Goal: Transaction & Acquisition: Book appointment/travel/reservation

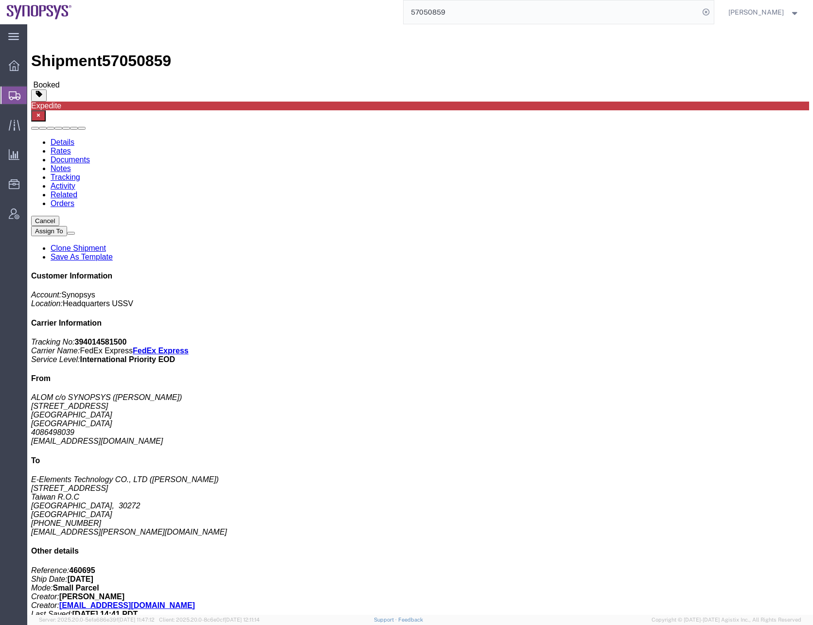
click at [440, 12] on input "57050859" at bounding box center [552, 11] width 296 height 23
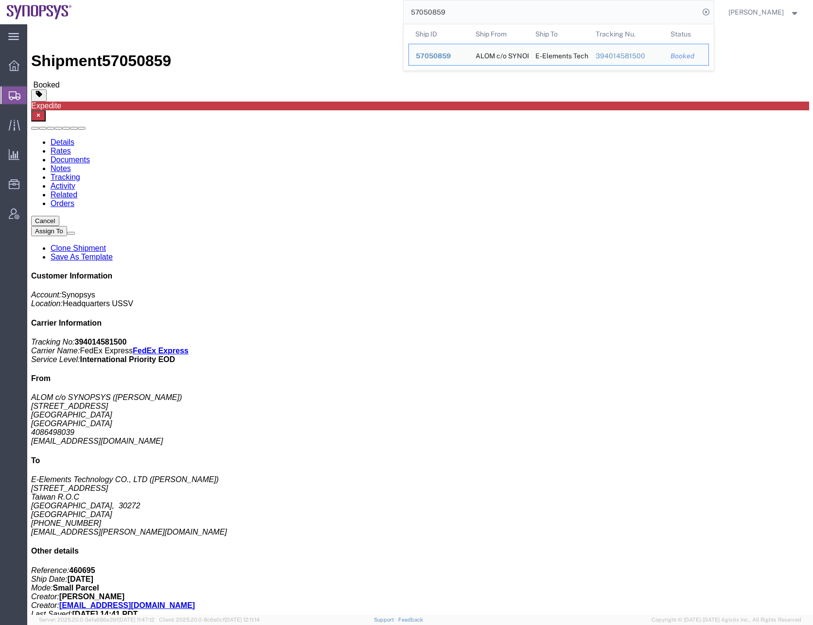
click at [440, 12] on input "57050859" at bounding box center [552, 11] width 296 height 23
paste input "7898"
type input "57057898"
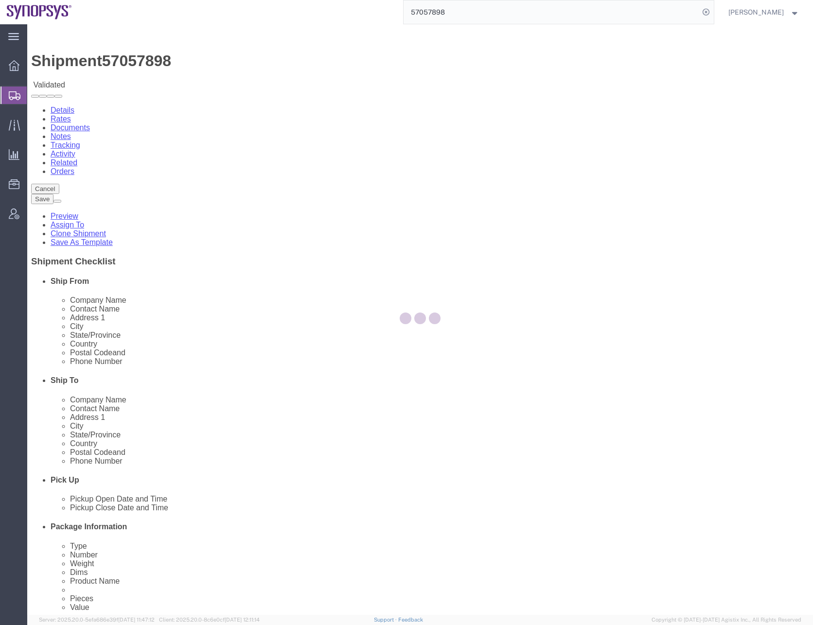
select select
select select "63192"
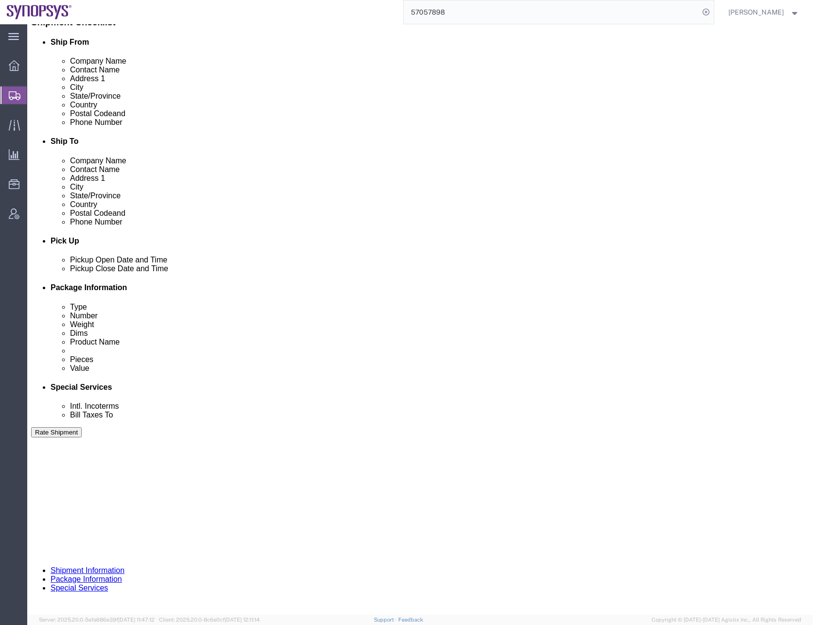
scroll to position [245, 0]
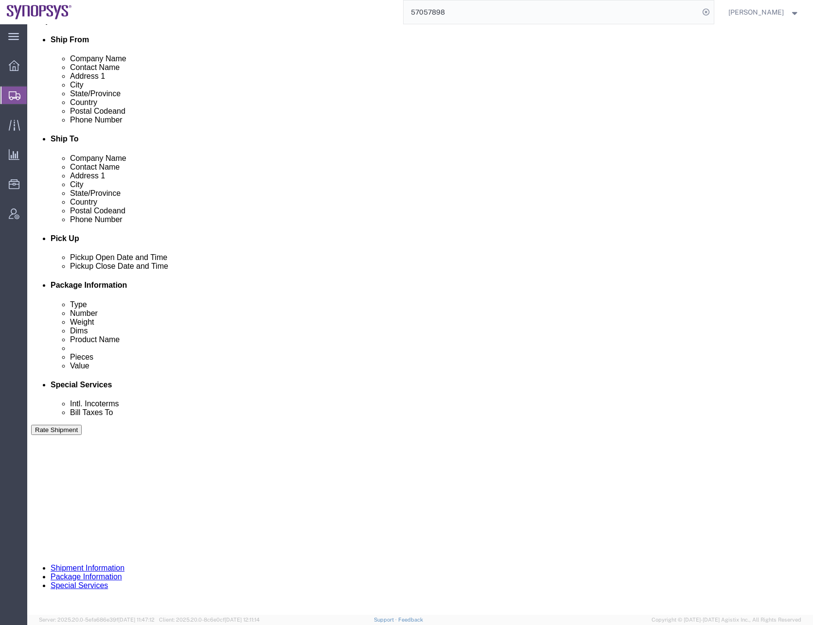
click select "Select Air Less than Truckload Multi-Leg Ocean Freight Rail Small Parcel Truckl…"
select select
click select "Select Air Less than Truckload Multi-Leg Ocean Freight Rail Small Parcel Truckl…"
click button "Continue"
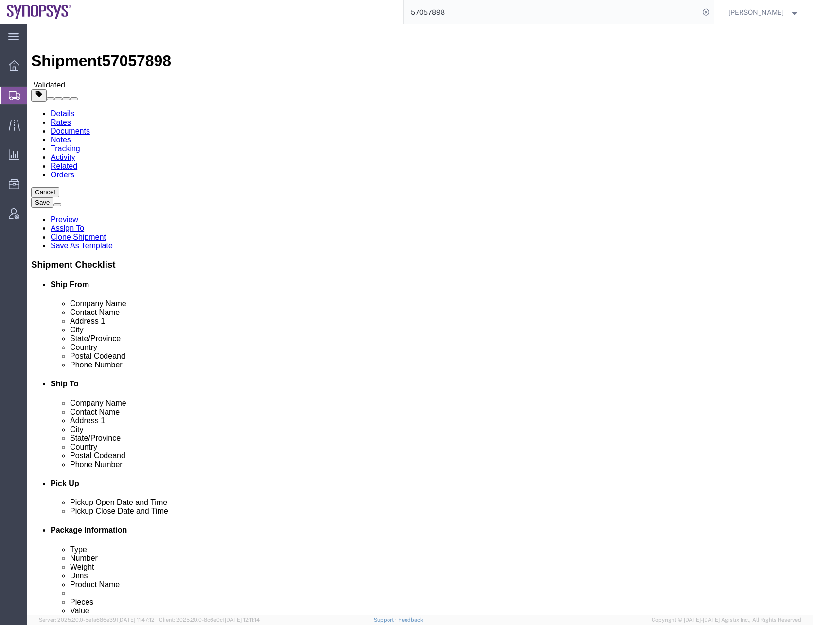
click div "Previous Continue"
click button "Continue"
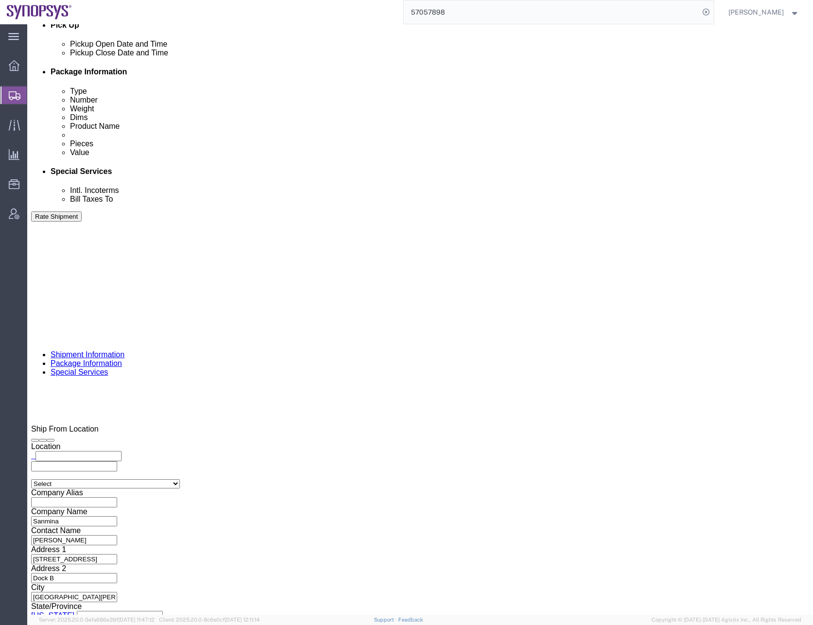
scroll to position [535, 0]
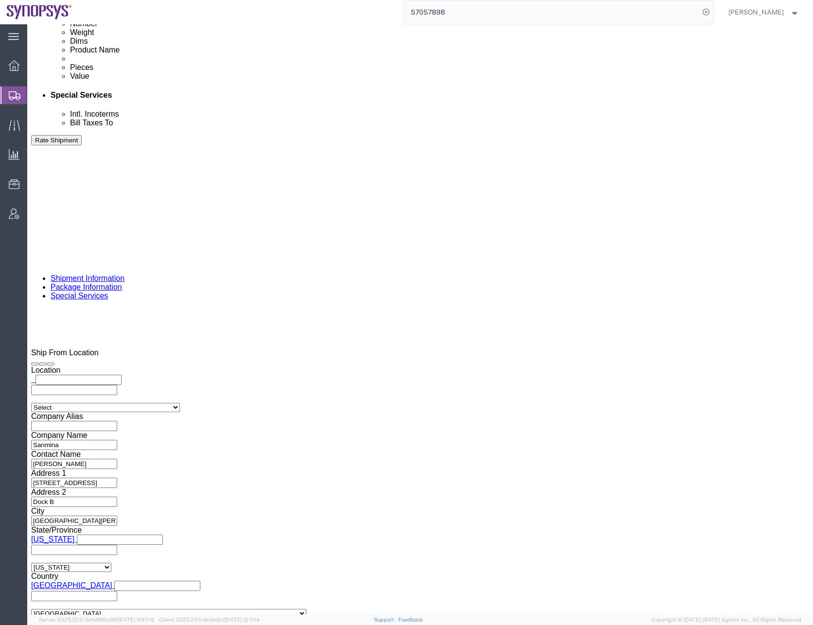
click input "text"
type input "[EMAIL_ADDRESS][DOMAIN_NAME]"
click div "To [DOMAIN_NAME][EMAIL_ADDRESS][DOMAIN_NAME] [PERSON_NAME][EMAIL_ADDRESS][DOMAI…"
click div "Include shipping documents"
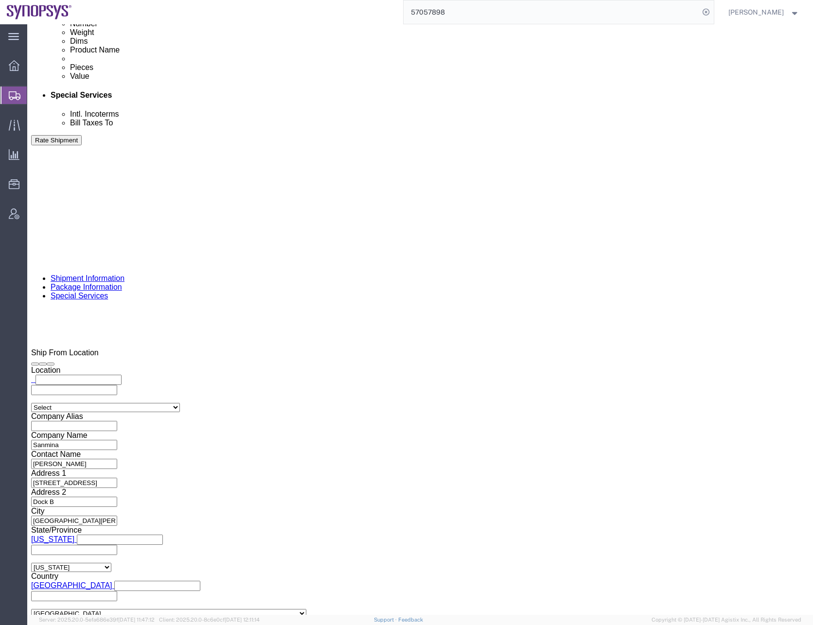
click div "To [DOMAIN_NAME][EMAIL_ADDRESS][DOMAIN_NAME] [PERSON_NAME][EMAIL_ADDRESS][DOMAI…"
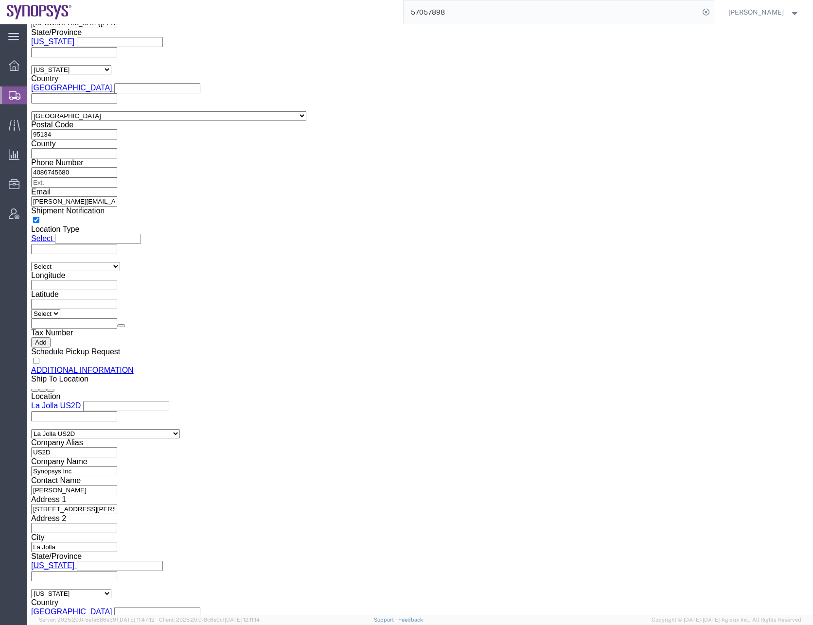
scroll to position [1039, 0]
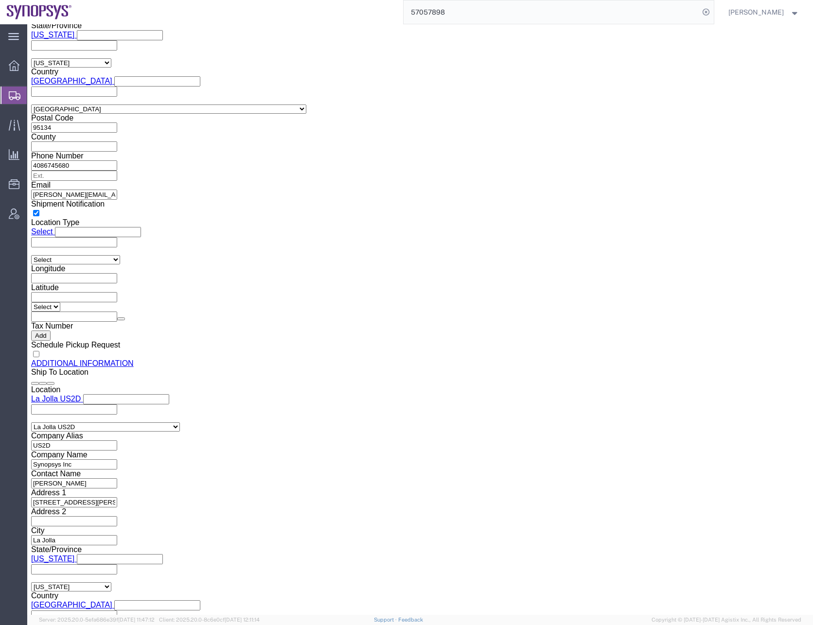
click button "Rate Shipment"
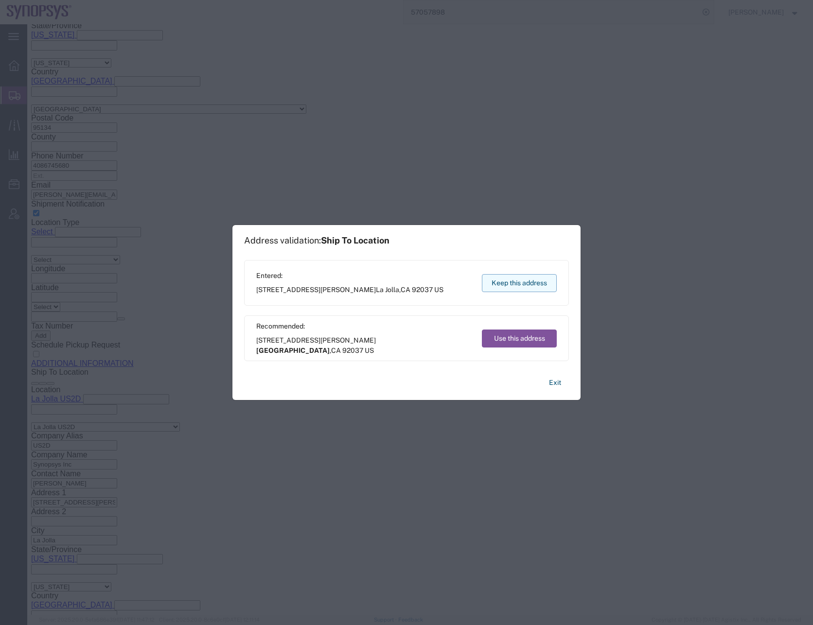
click at [494, 281] on button "Keep this address" at bounding box center [519, 283] width 75 height 18
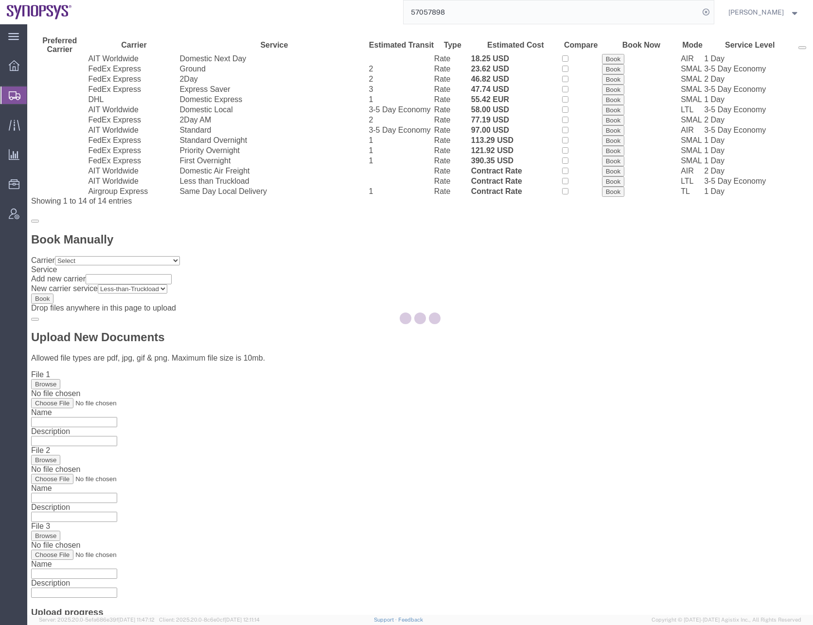
scroll to position [0, 0]
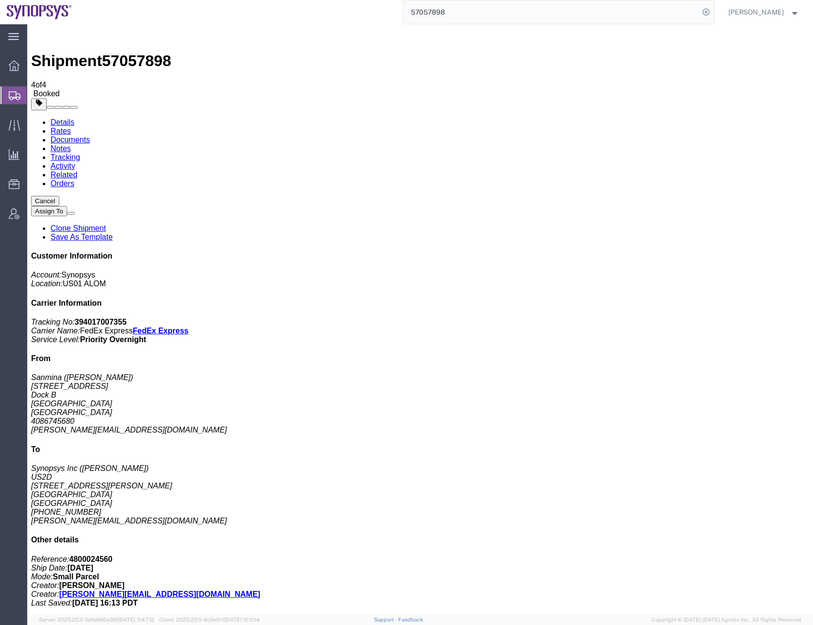
click at [422, 10] on input "57057898" at bounding box center [552, 11] width 296 height 23
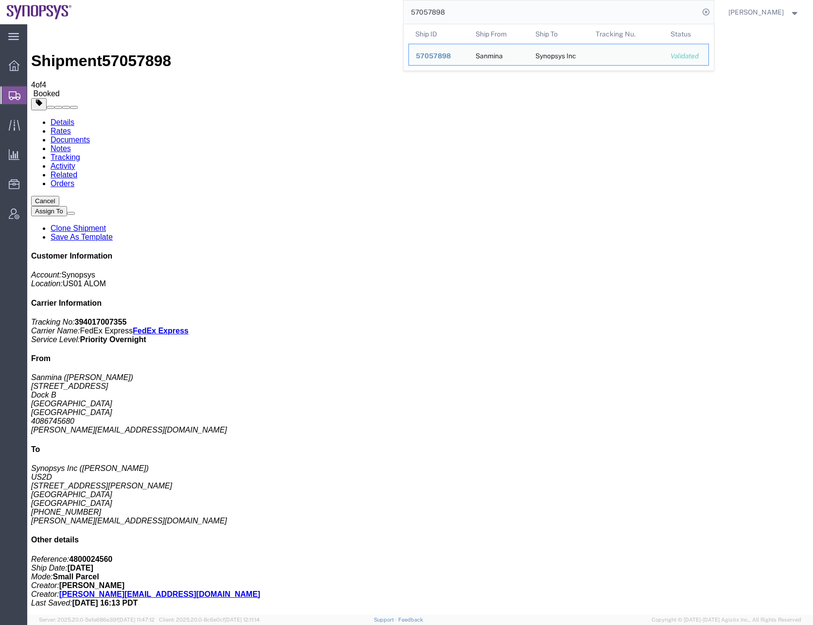
click at [422, 10] on input "57057898" at bounding box center [552, 11] width 296 height 23
paste input "35457"
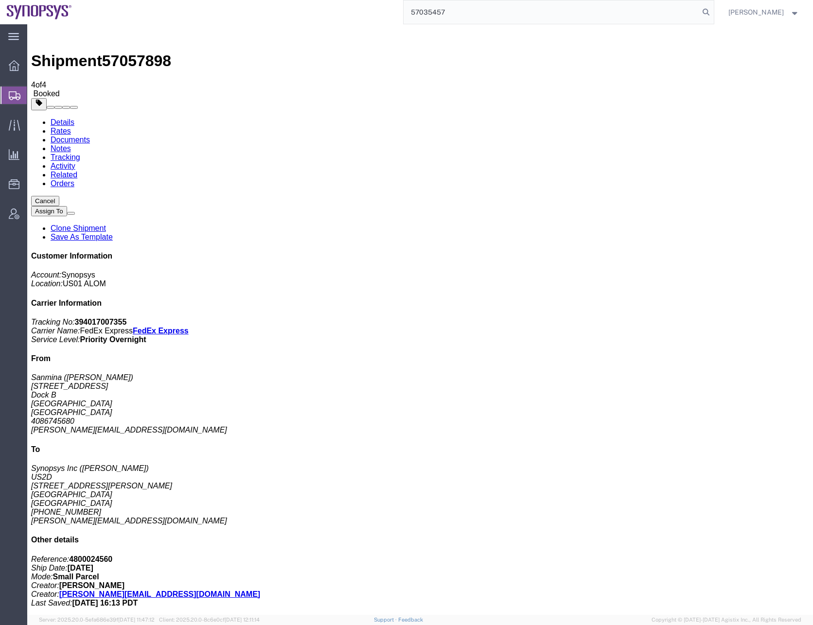
type input "57035457"
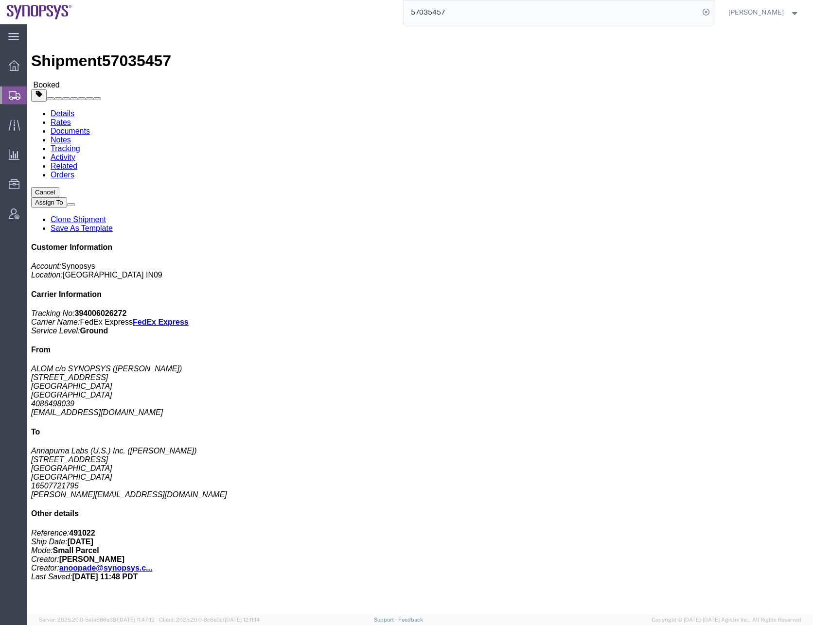
click div "1 Your Packaging Total weight: 14.00 LBS Tracking: 394006026272 Dimensions: L 1…"
click link "Activity"
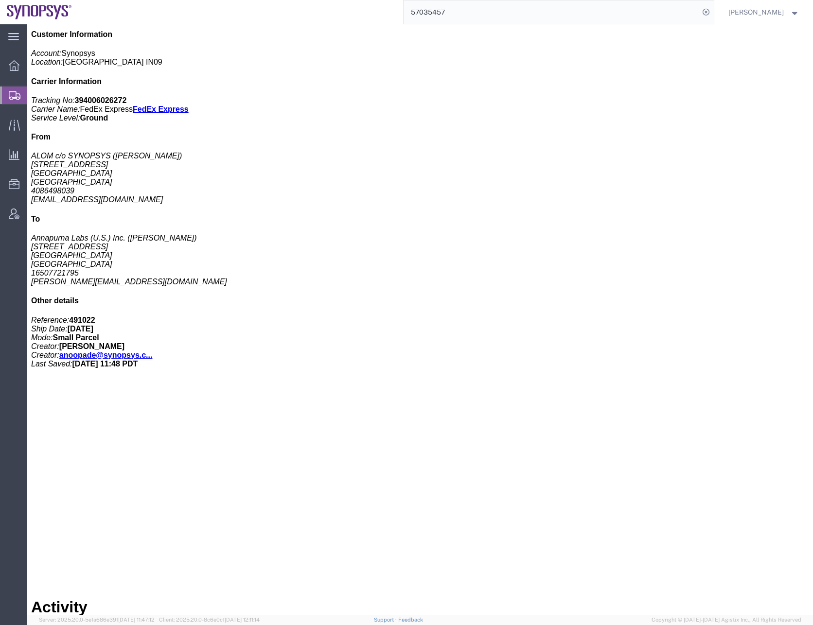
scroll to position [434, 0]
